Goal: Task Accomplishment & Management: Complete application form

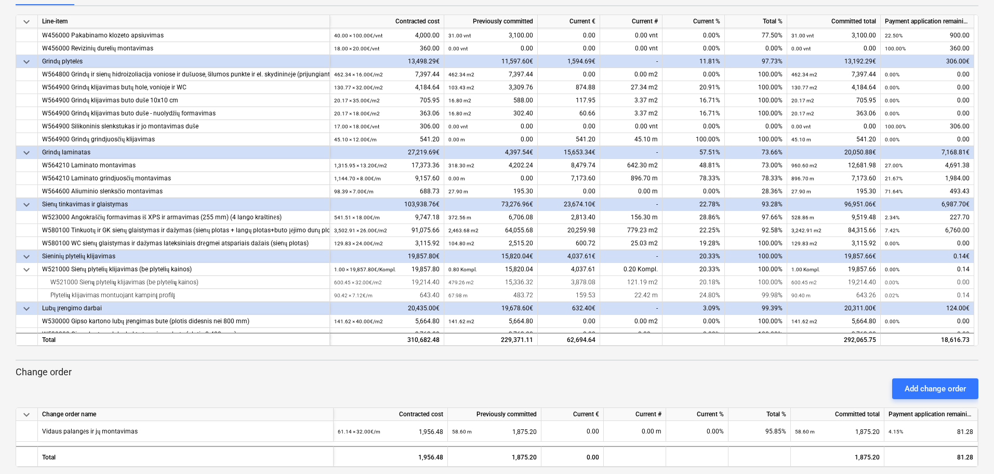
scroll to position [150, 0]
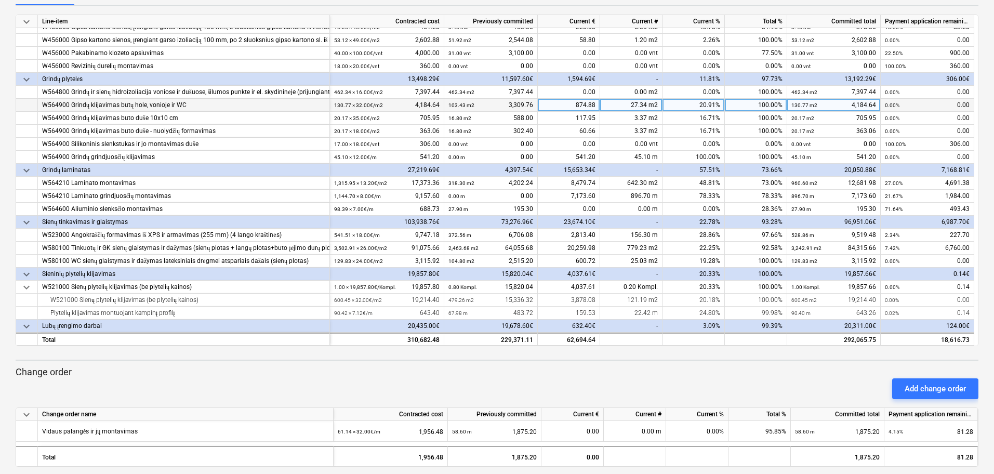
click at [643, 105] on div "27.34 m2" at bounding box center [631, 105] width 62 height 13
type input "17.74"
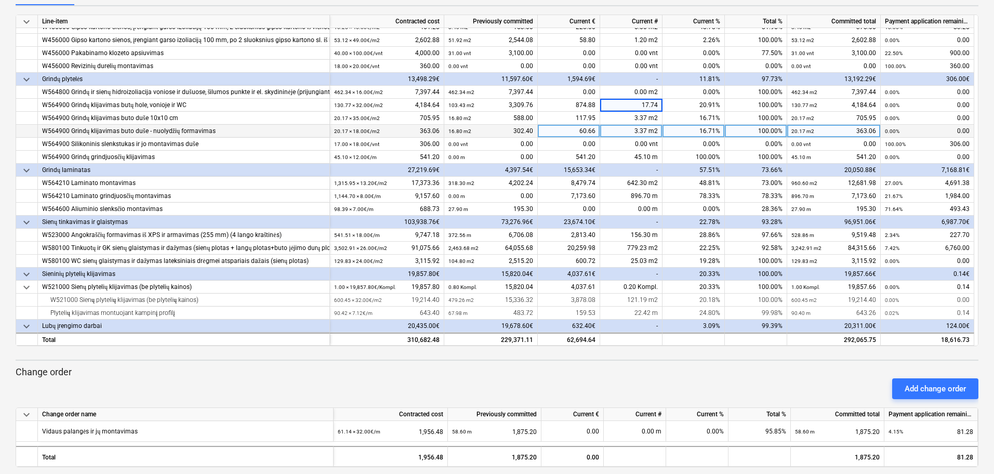
click at [631, 136] on div "3.37 m2" at bounding box center [631, 131] width 62 height 13
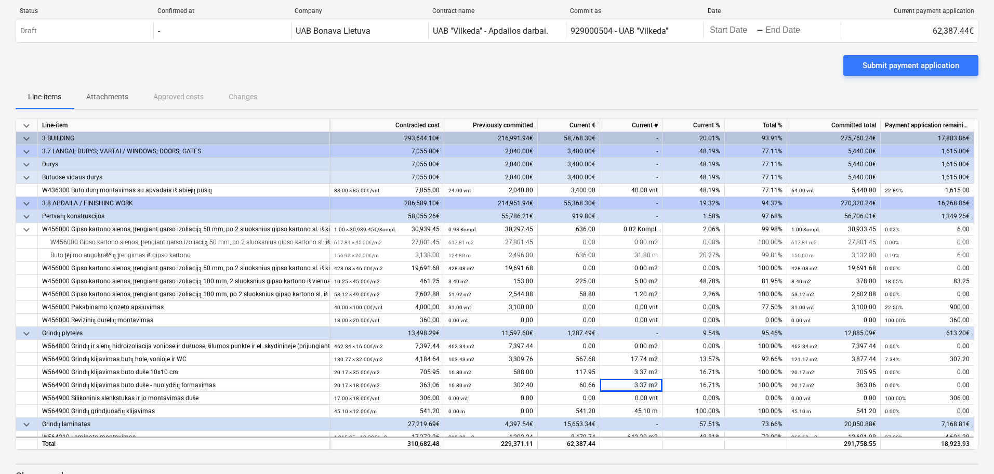
scroll to position [0, 0]
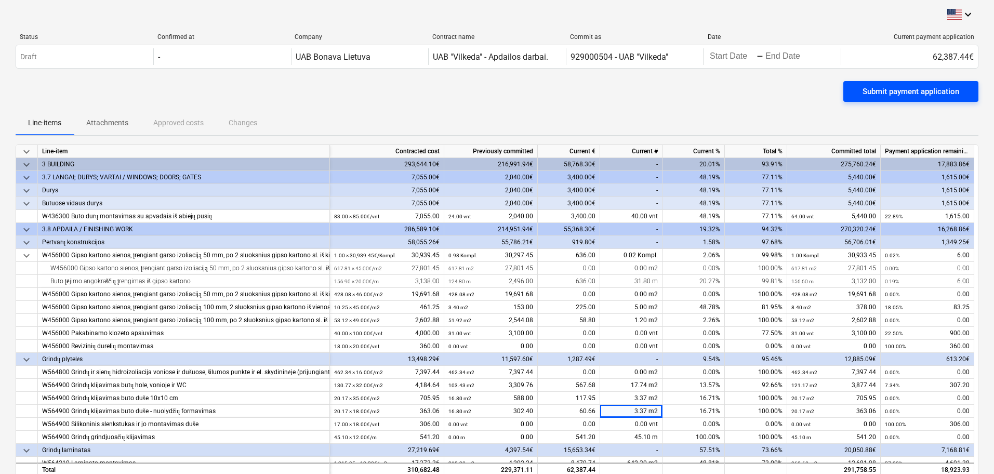
click at [927, 93] on div "Submit payment application" at bounding box center [911, 92] width 97 height 14
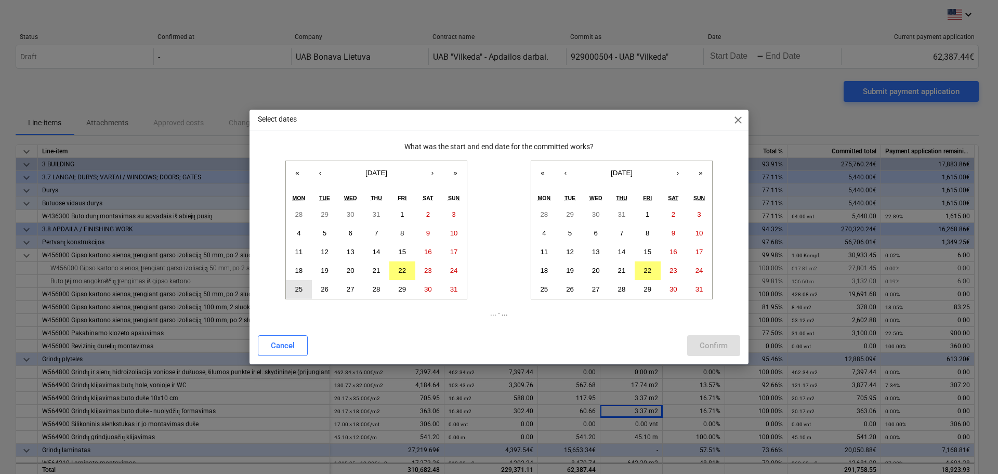
click at [300, 285] on abbr "25" at bounding box center [299, 289] width 8 height 8
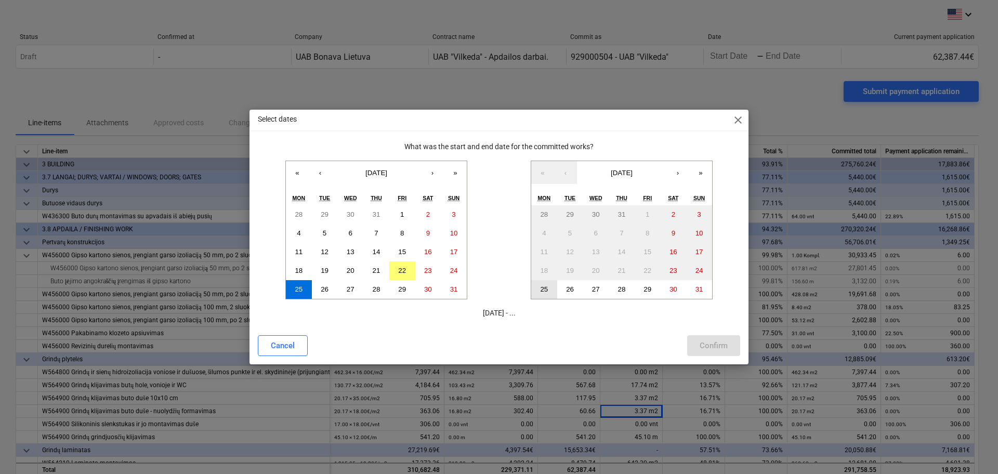
click at [548, 286] on abbr "25" at bounding box center [544, 289] width 8 height 8
click at [319, 175] on button "‹" at bounding box center [320, 172] width 23 height 23
click at [403, 267] on abbr "25" at bounding box center [402, 271] width 8 height 8
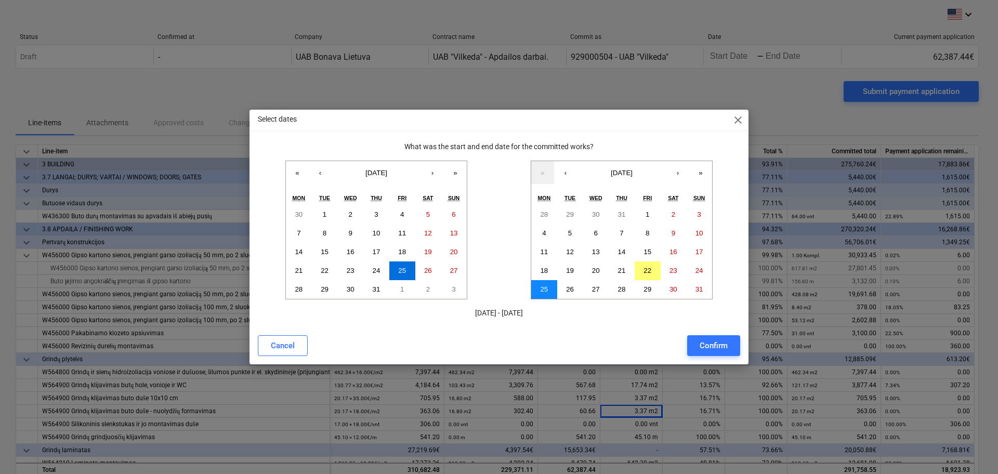
click at [547, 283] on button "25" at bounding box center [544, 289] width 26 height 19
click at [304, 285] on button "28" at bounding box center [299, 289] width 26 height 19
click at [548, 283] on button "25" at bounding box center [544, 289] width 26 height 19
click at [573, 288] on abbr "26" at bounding box center [570, 289] width 8 height 8
click at [542, 290] on abbr "25" at bounding box center [544, 289] width 8 height 8
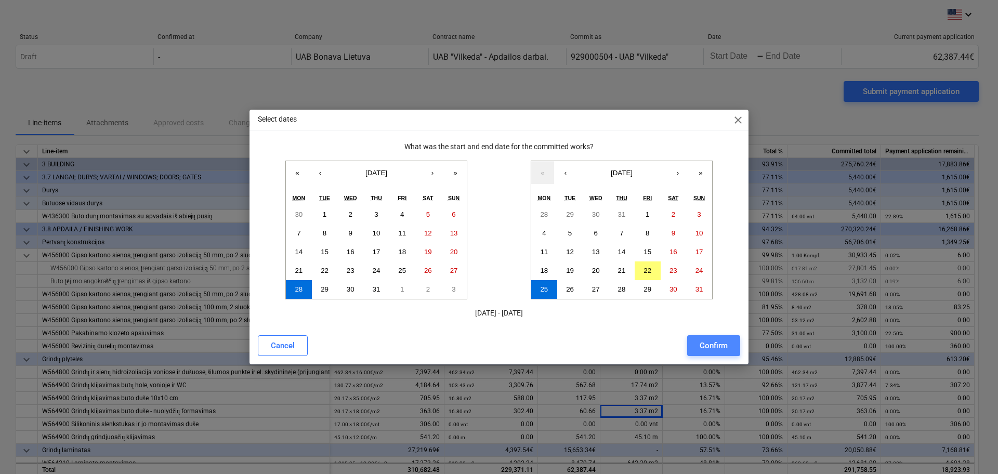
click at [708, 342] on div "Confirm" at bounding box center [714, 346] width 28 height 14
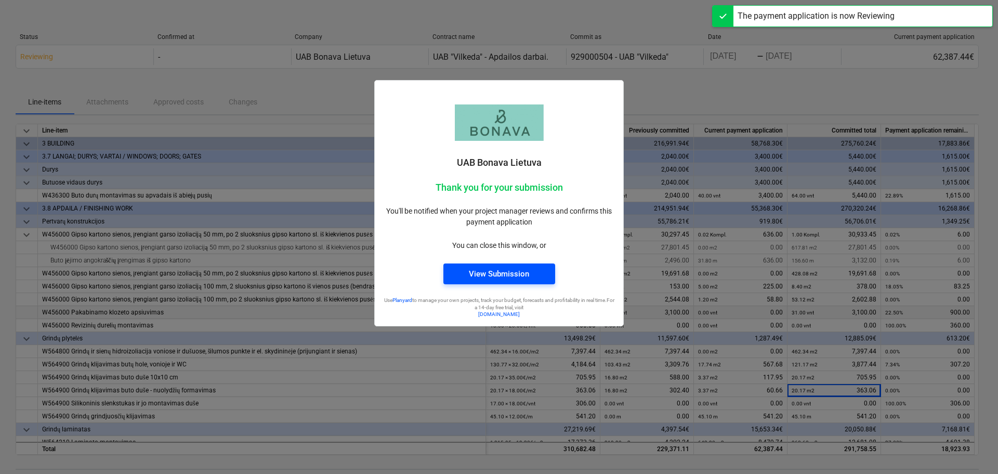
click at [525, 281] on div "View Submission" at bounding box center [499, 274] width 60 height 14
